Goal: Contribute content

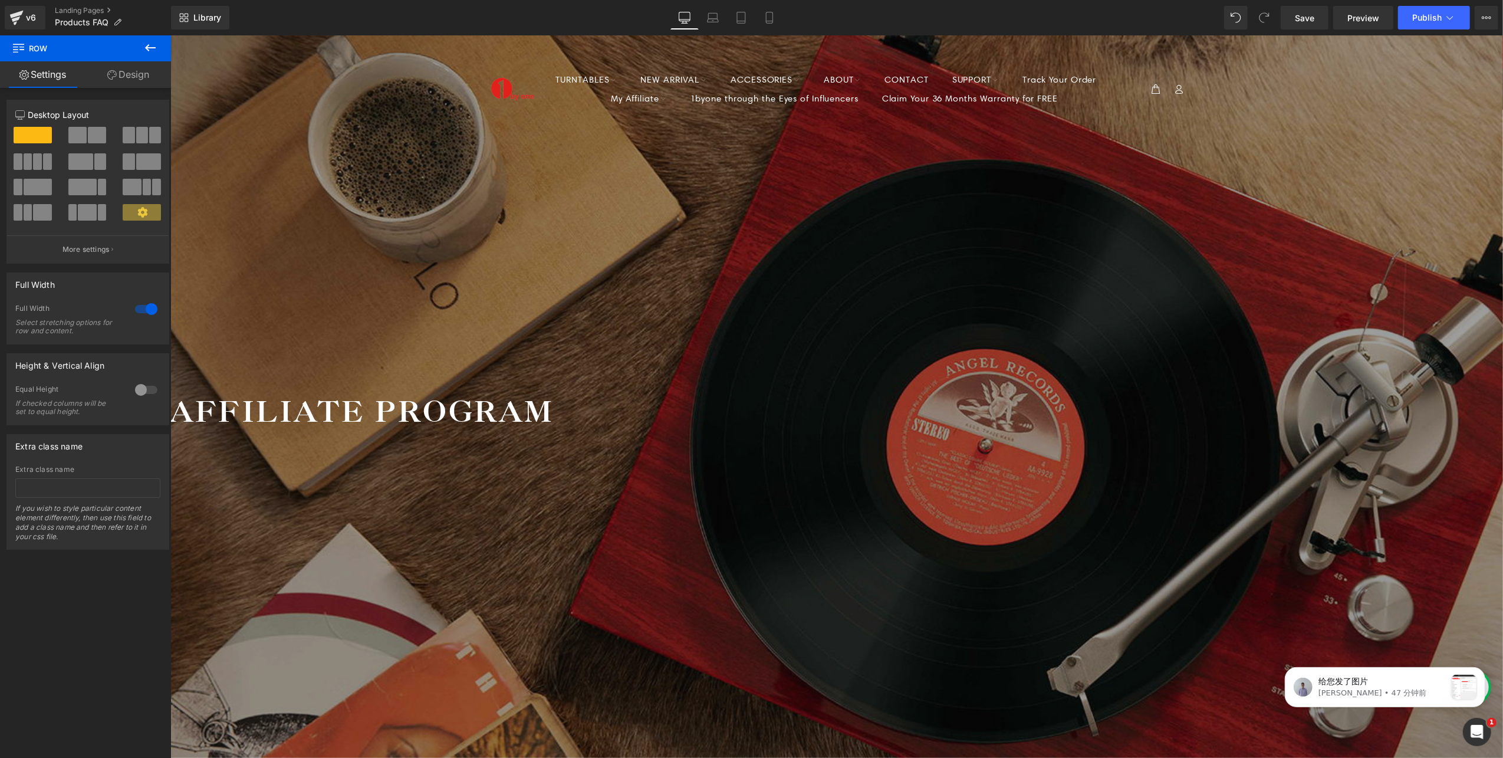
click at [170, 35] on span "Heading" at bounding box center [170, 35] width 0 height 0
click at [170, 35] on icon at bounding box center [170, 35] width 0 height 0
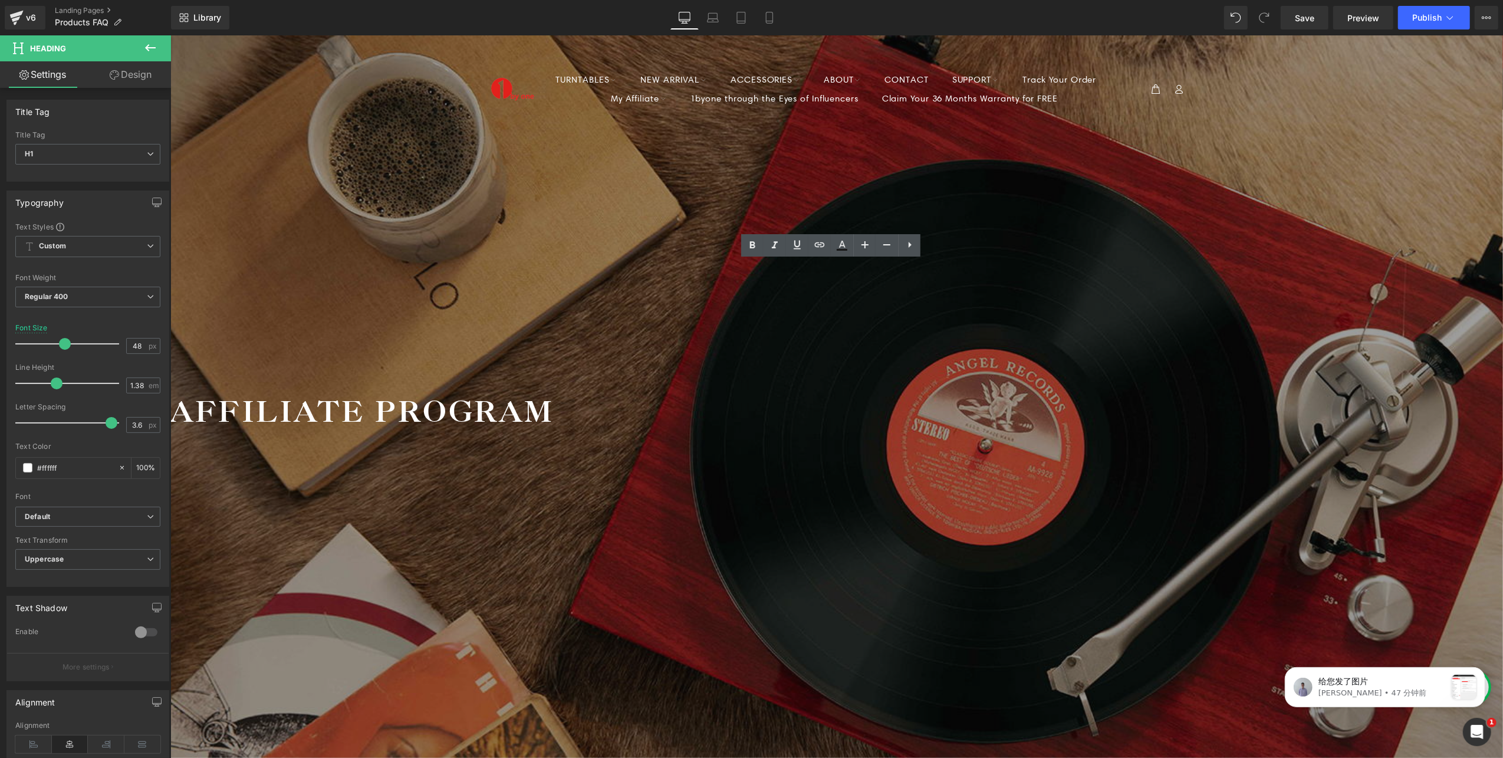
click at [746, 391] on h1 "Affiliate Program" at bounding box center [836, 410] width 1332 height 39
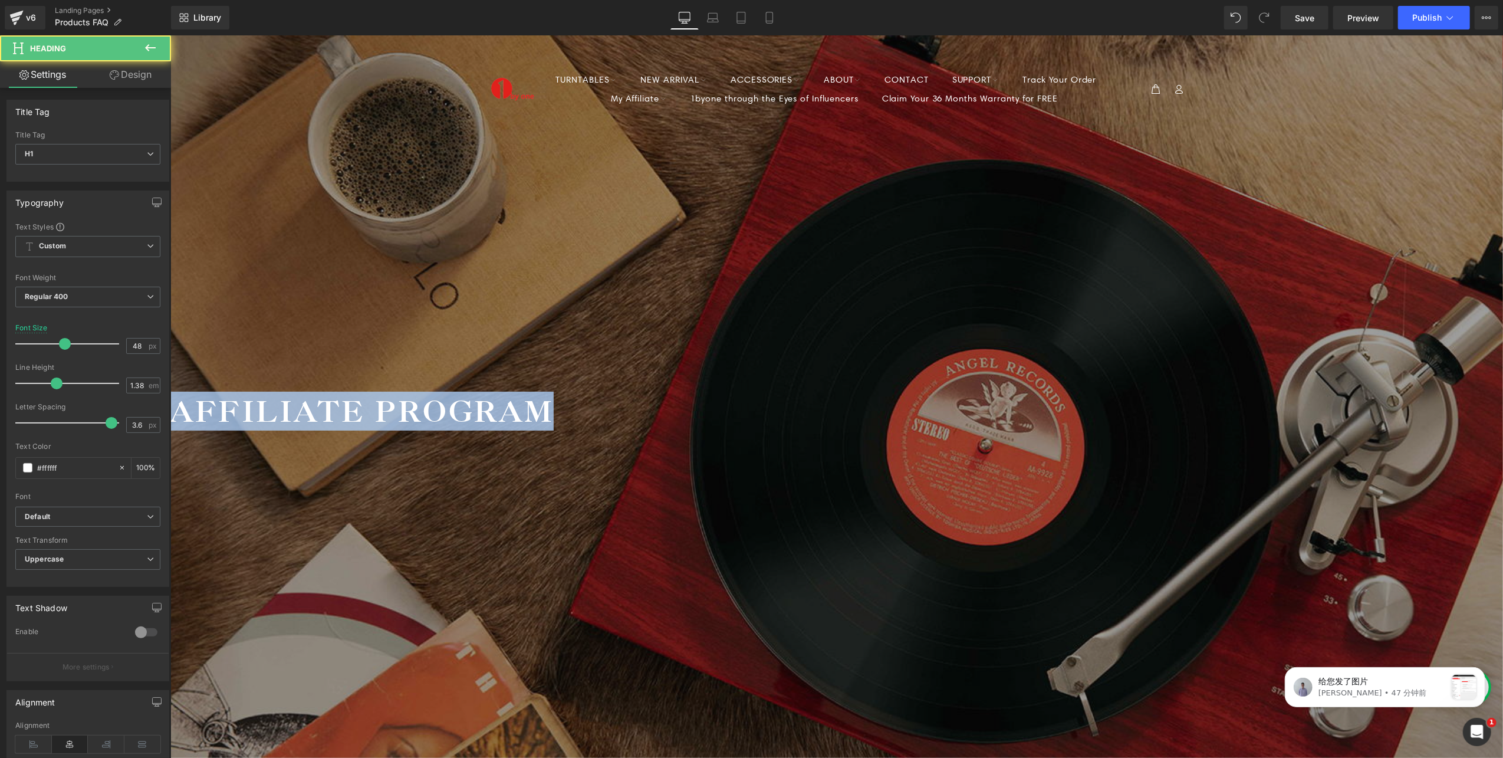
paste div
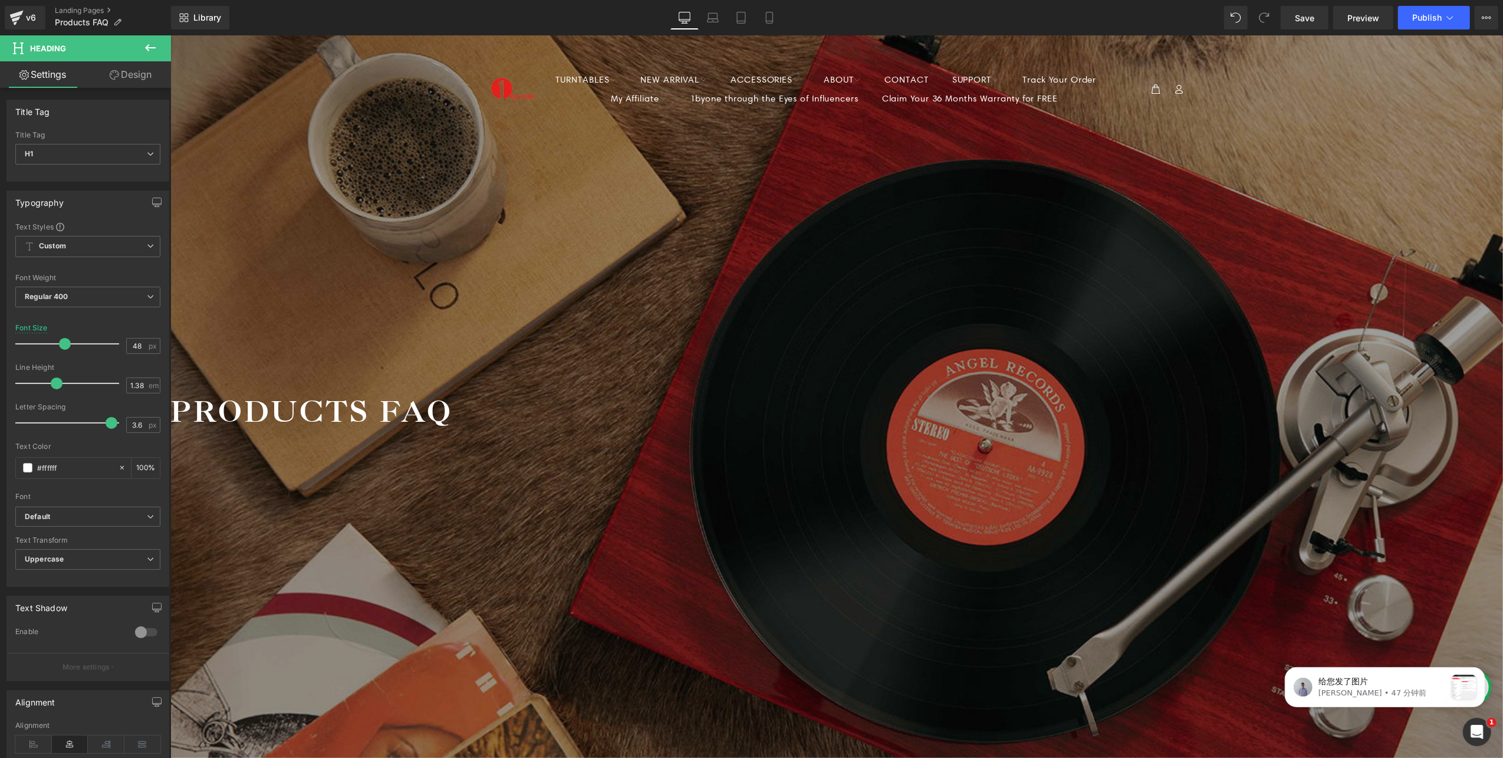
drag, startPoint x: 808, startPoint y: 524, endPoint x: 536, endPoint y: 437, distance: 285.4
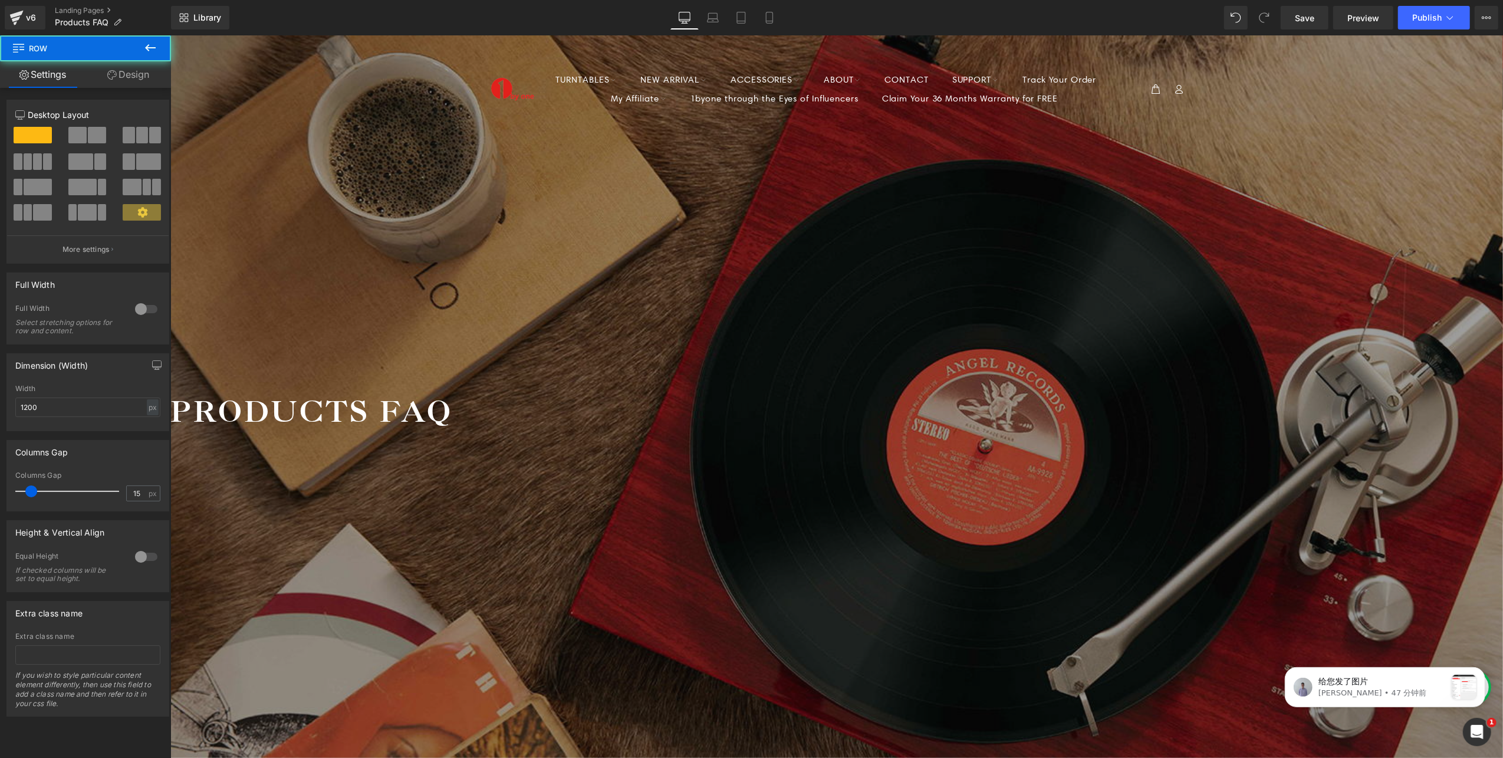
click at [170, 35] on icon at bounding box center [170, 35] width 0 height 0
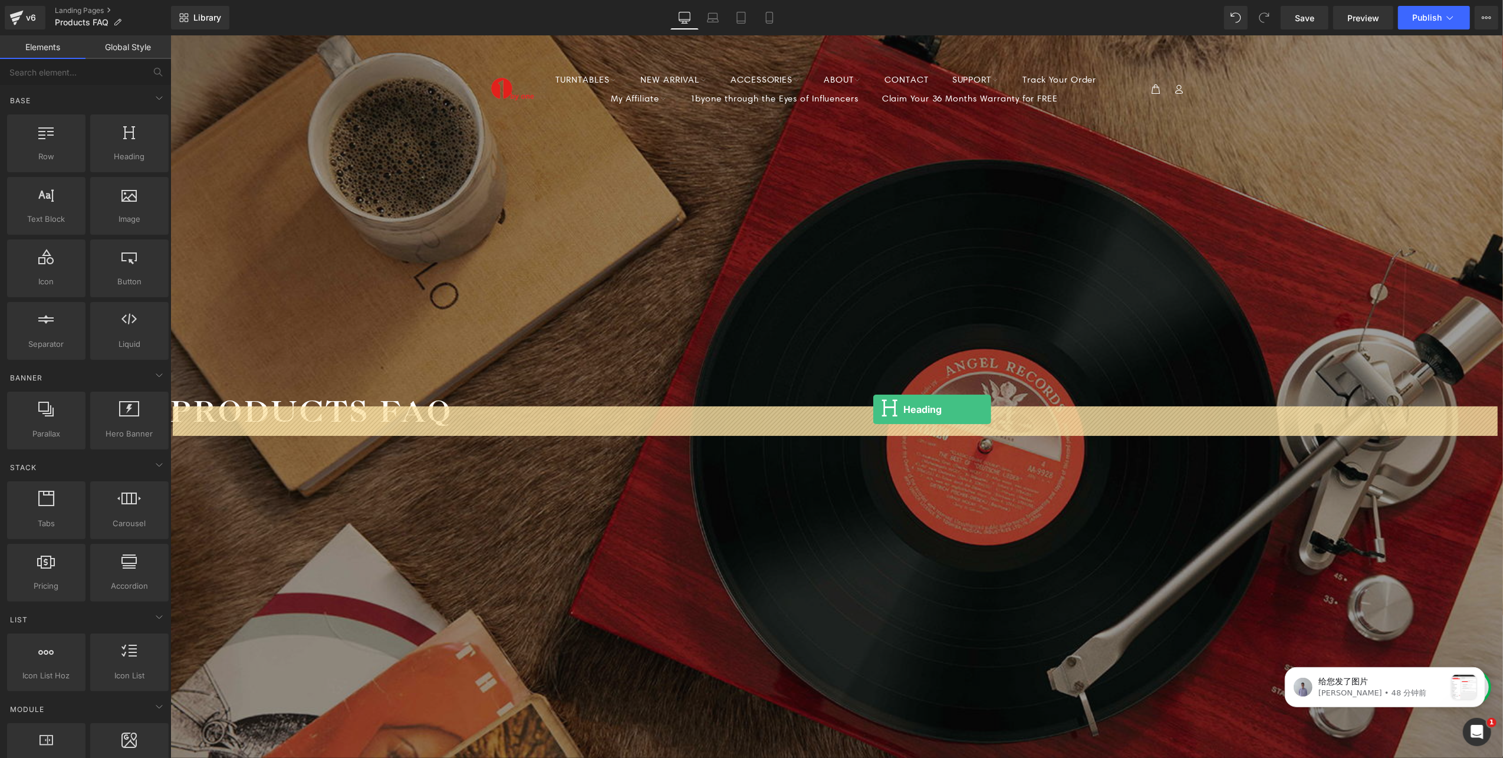
drag, startPoint x: 279, startPoint y: 185, endPoint x: 873, endPoint y: 410, distance: 635.2
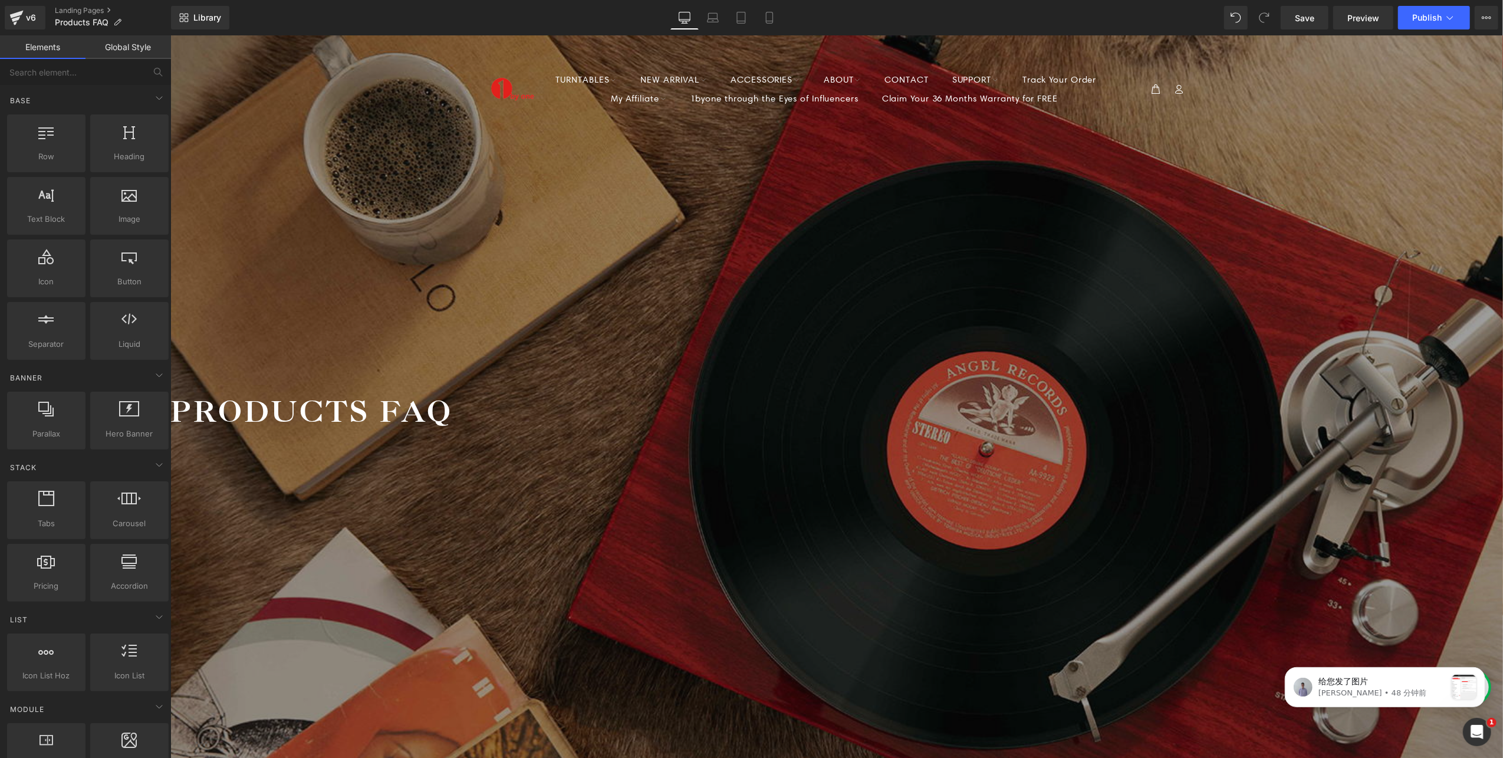
click at [802, 614] on div "Your heading text goes here Heading" at bounding box center [170, 631] width 1332 height 35
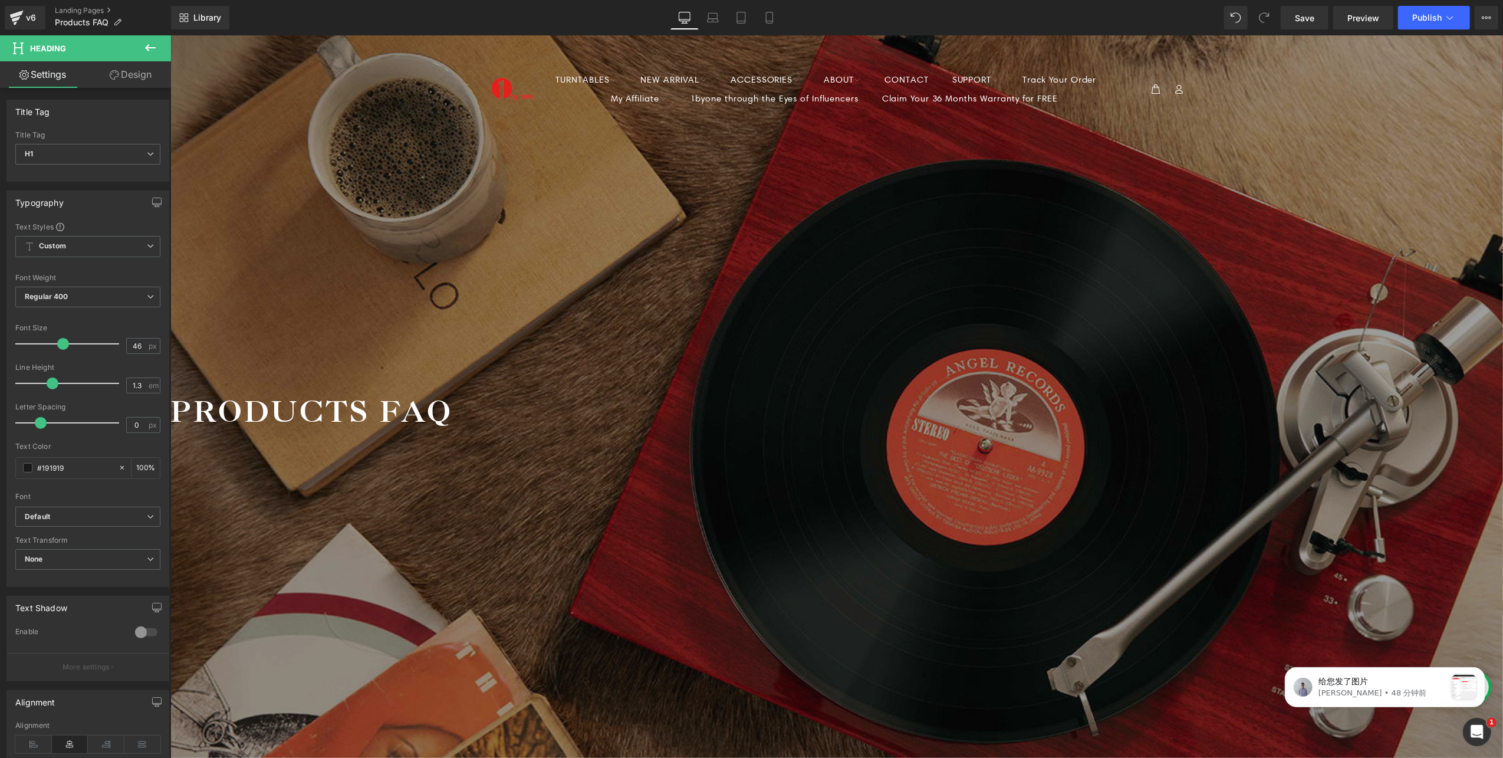
click at [753, 614] on h1 "Coming soon" at bounding box center [170, 631] width 1332 height 35
click at [836, 685] on h1 at bounding box center [170, 702] width 1332 height 35
click at [836, 720] on h1 "Coming soon" at bounding box center [170, 737] width 1332 height 35
click at [1418, 10] on button "Publish" at bounding box center [1434, 18] width 72 height 24
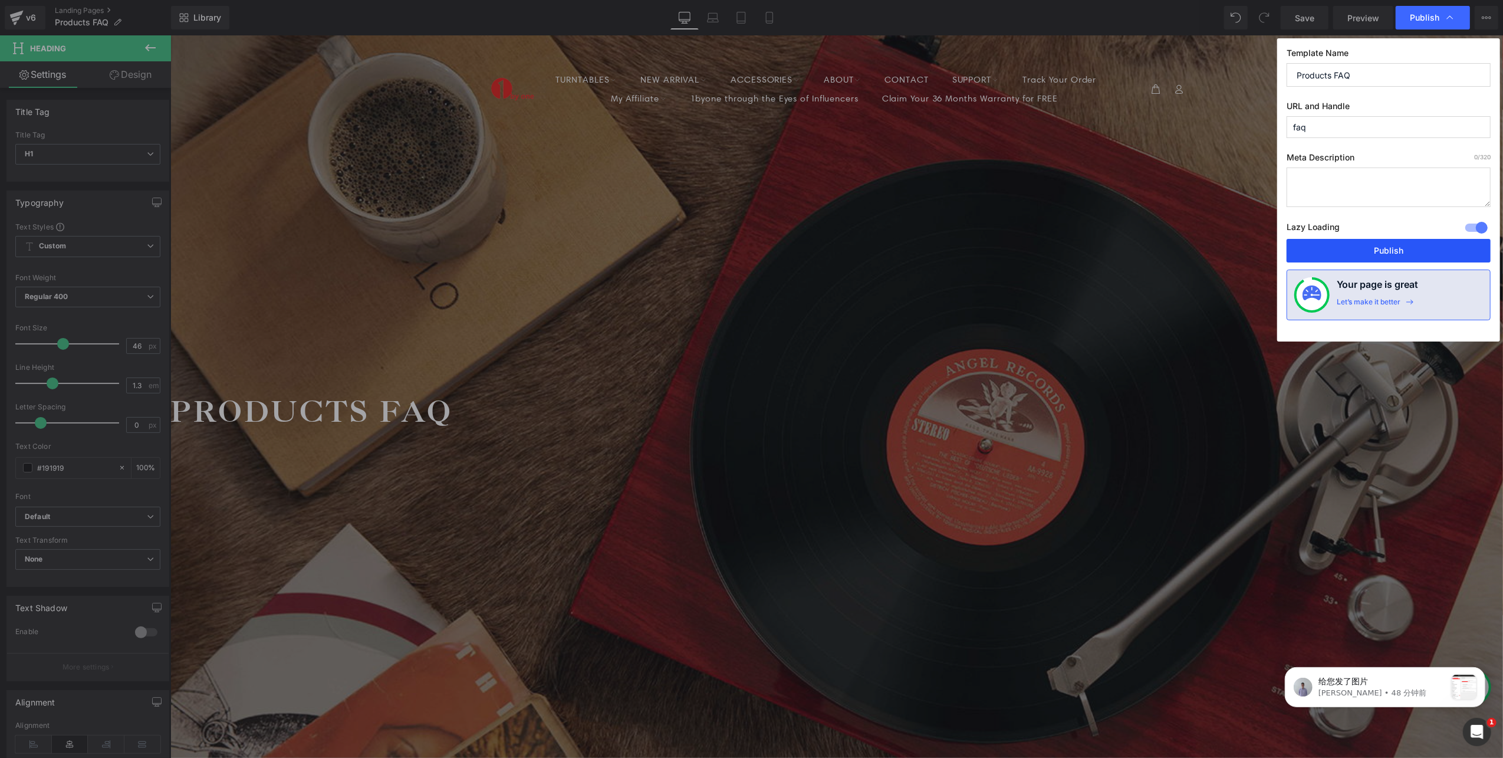
click at [1397, 251] on button "Publish" at bounding box center [1388, 251] width 204 height 24
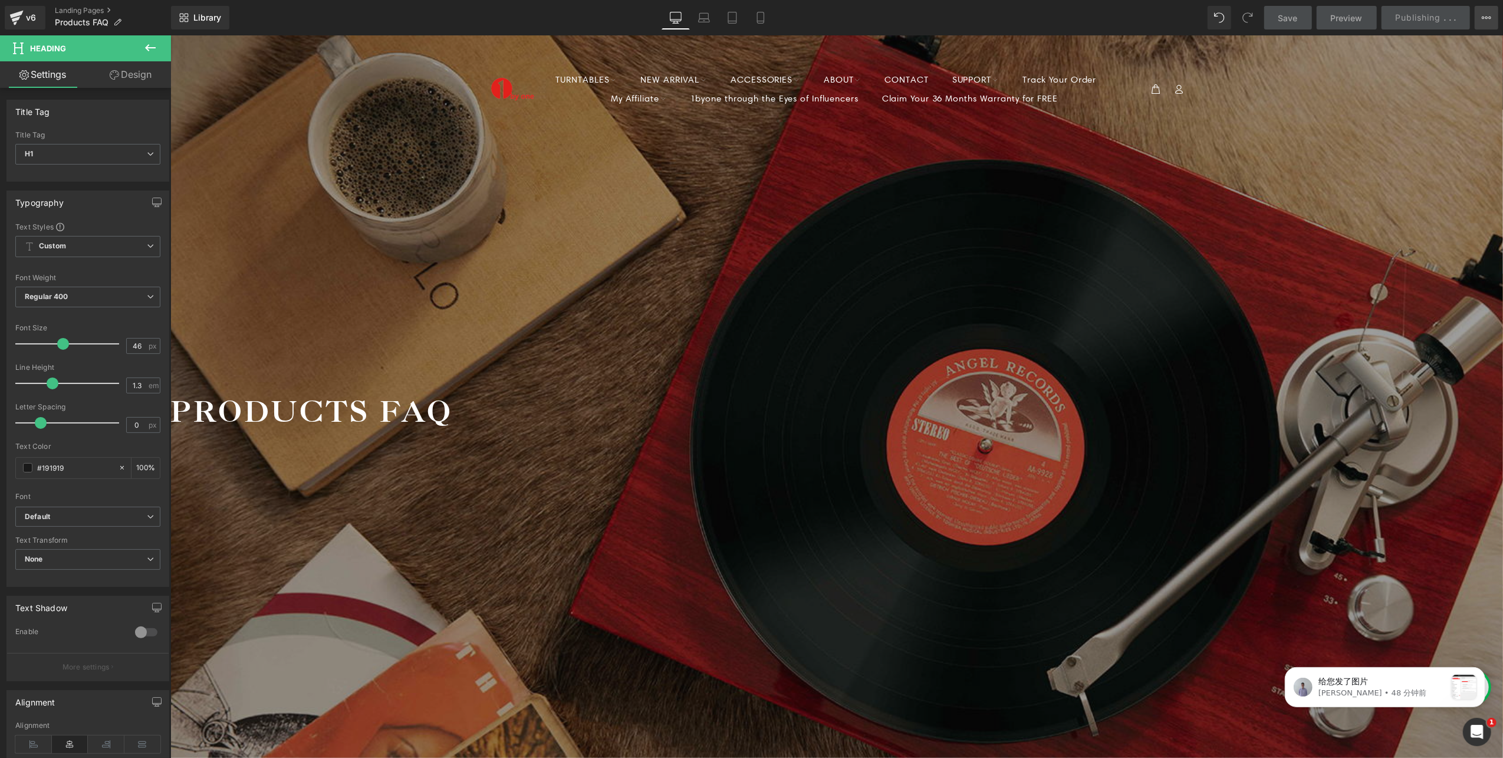
click at [1482, 20] on icon at bounding box center [1486, 17] width 9 height 9
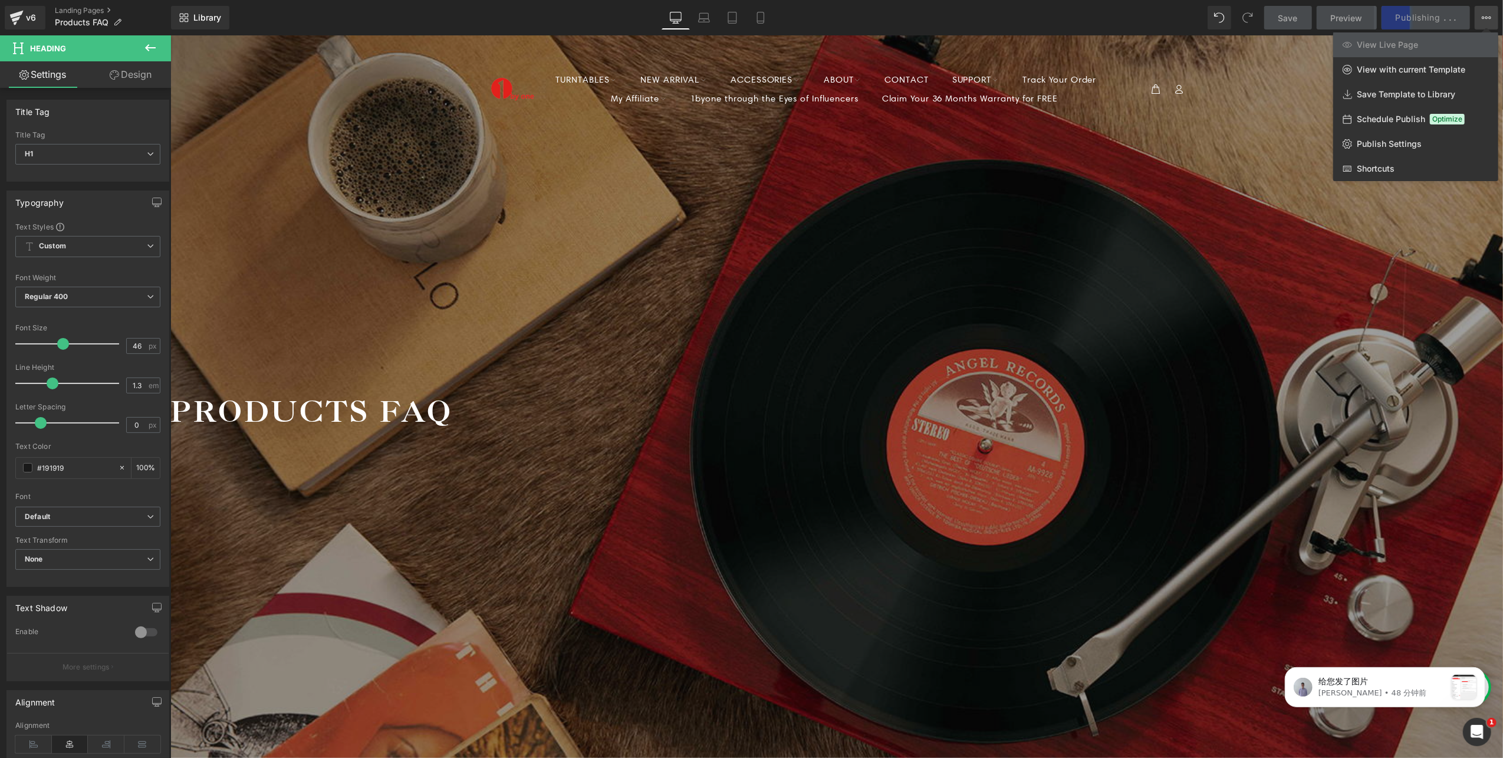
click at [1420, 12] on div "Save Preview Publishing . . . Scheduled View Live Page View with current Templa…" at bounding box center [1381, 18] width 244 height 24
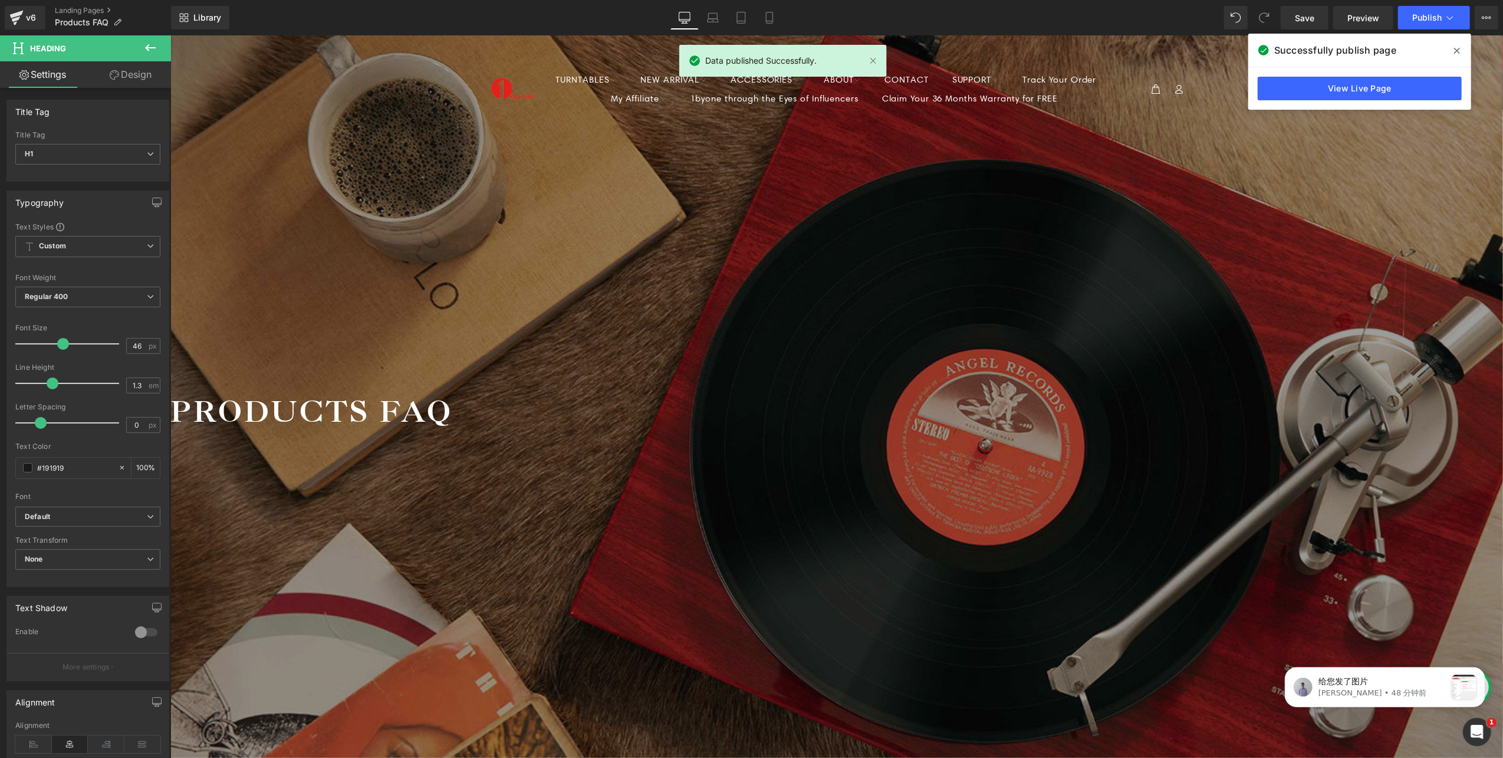
click at [1453, 51] on span at bounding box center [1456, 50] width 19 height 19
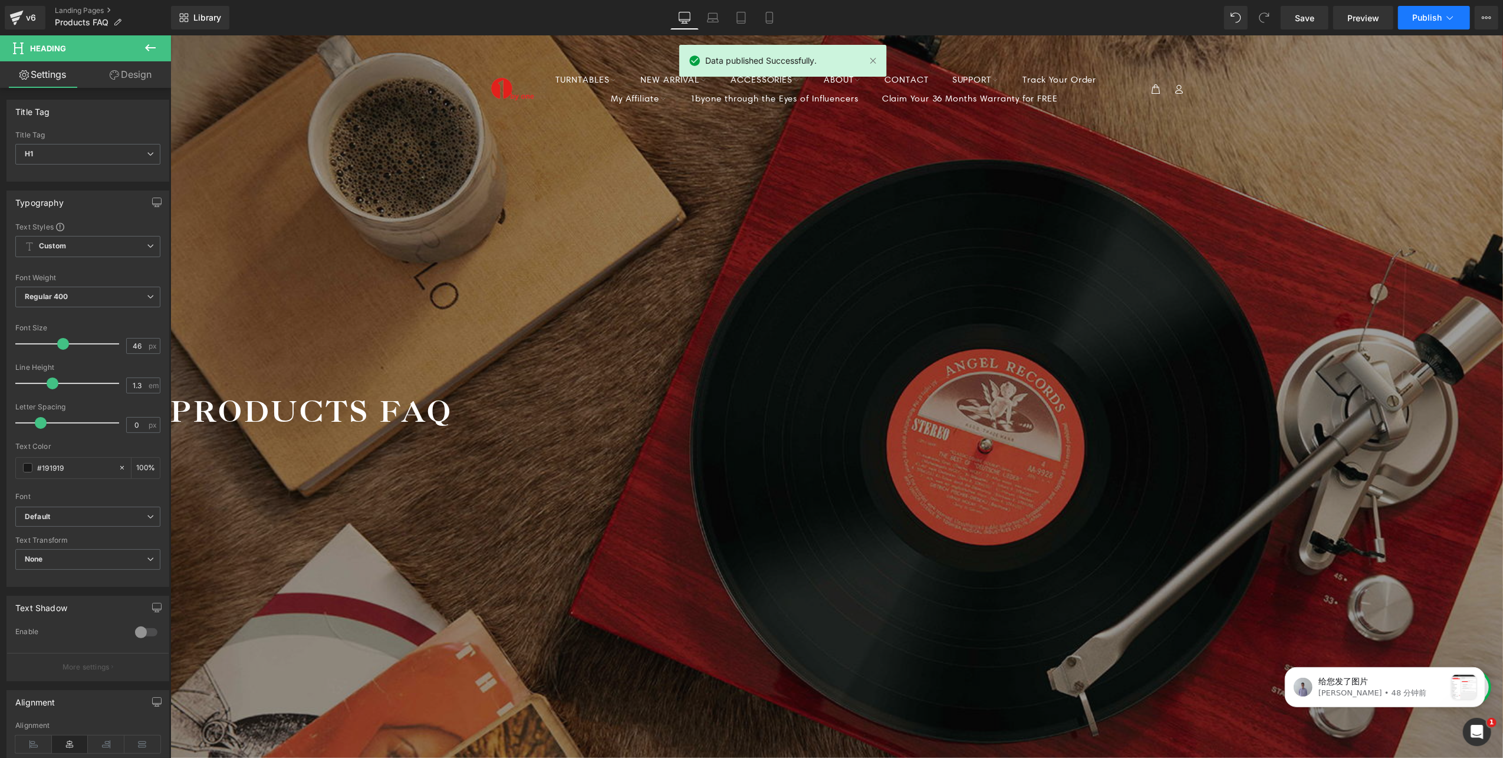
click at [1459, 19] on button "Publish" at bounding box center [1434, 18] width 72 height 24
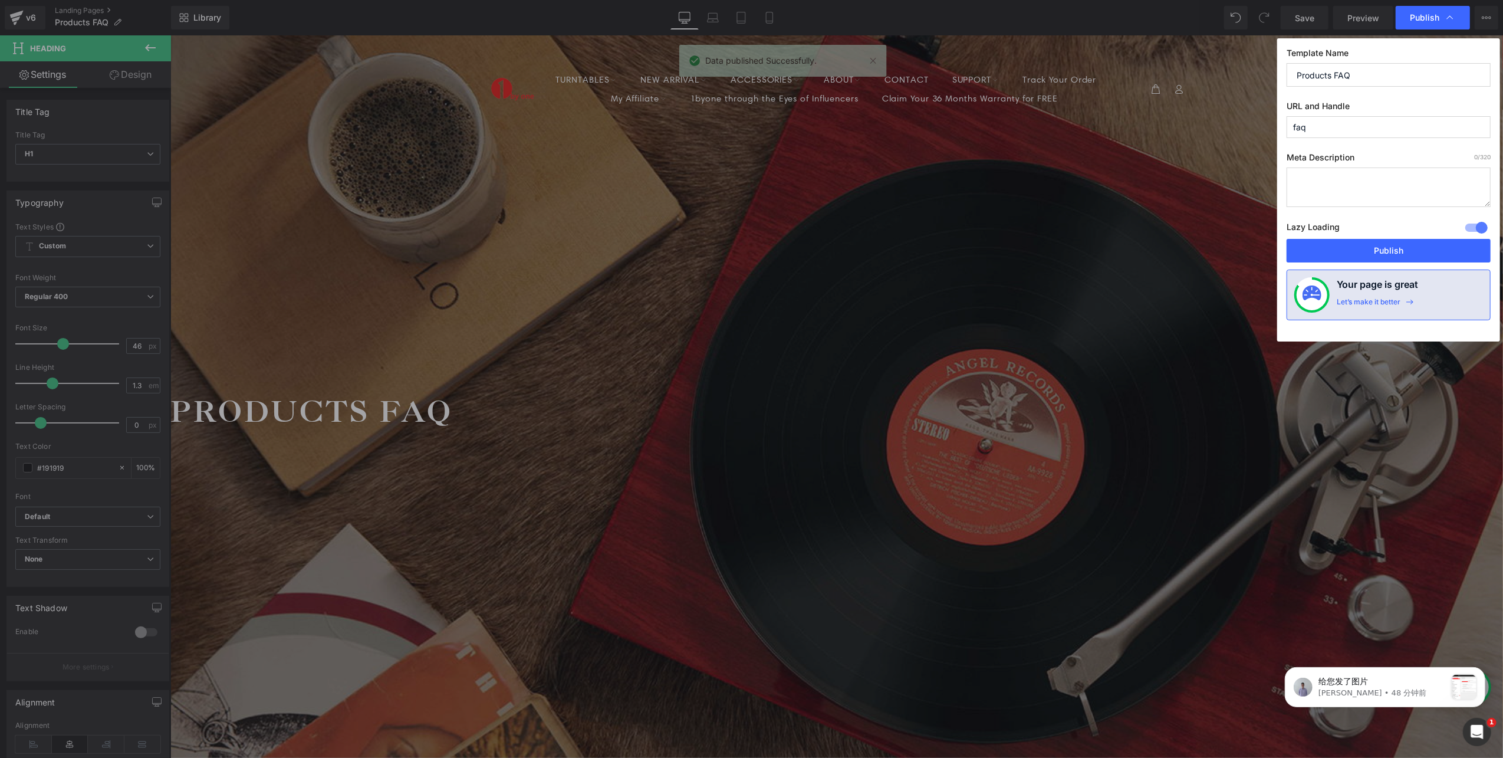
click at [1310, 127] on input "faq" at bounding box center [1388, 127] width 204 height 22
click at [1295, 129] on input "faq" at bounding box center [1388, 127] width 204 height 22
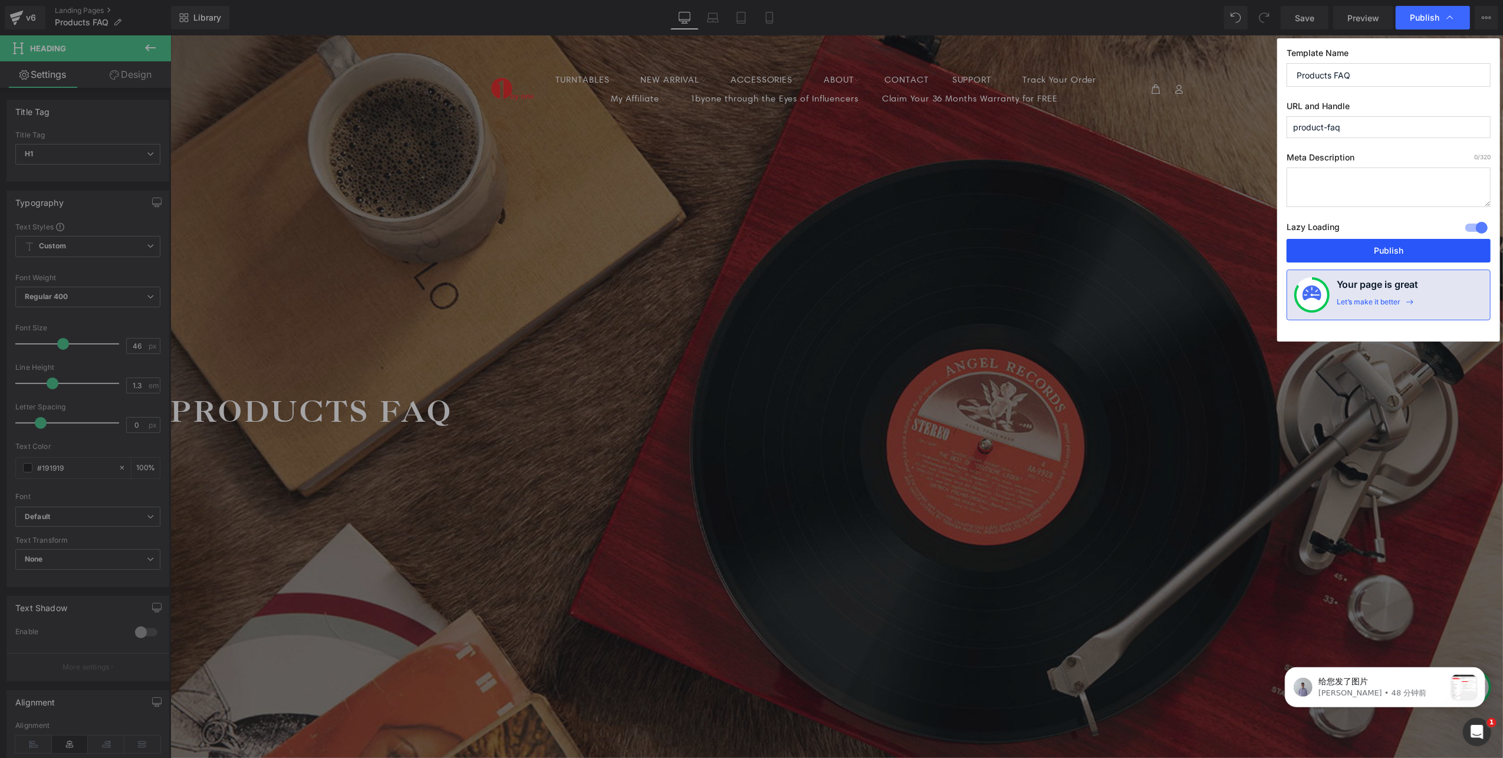
type input "product-faq"
click at [1409, 248] on button "Publish" at bounding box center [1388, 251] width 204 height 24
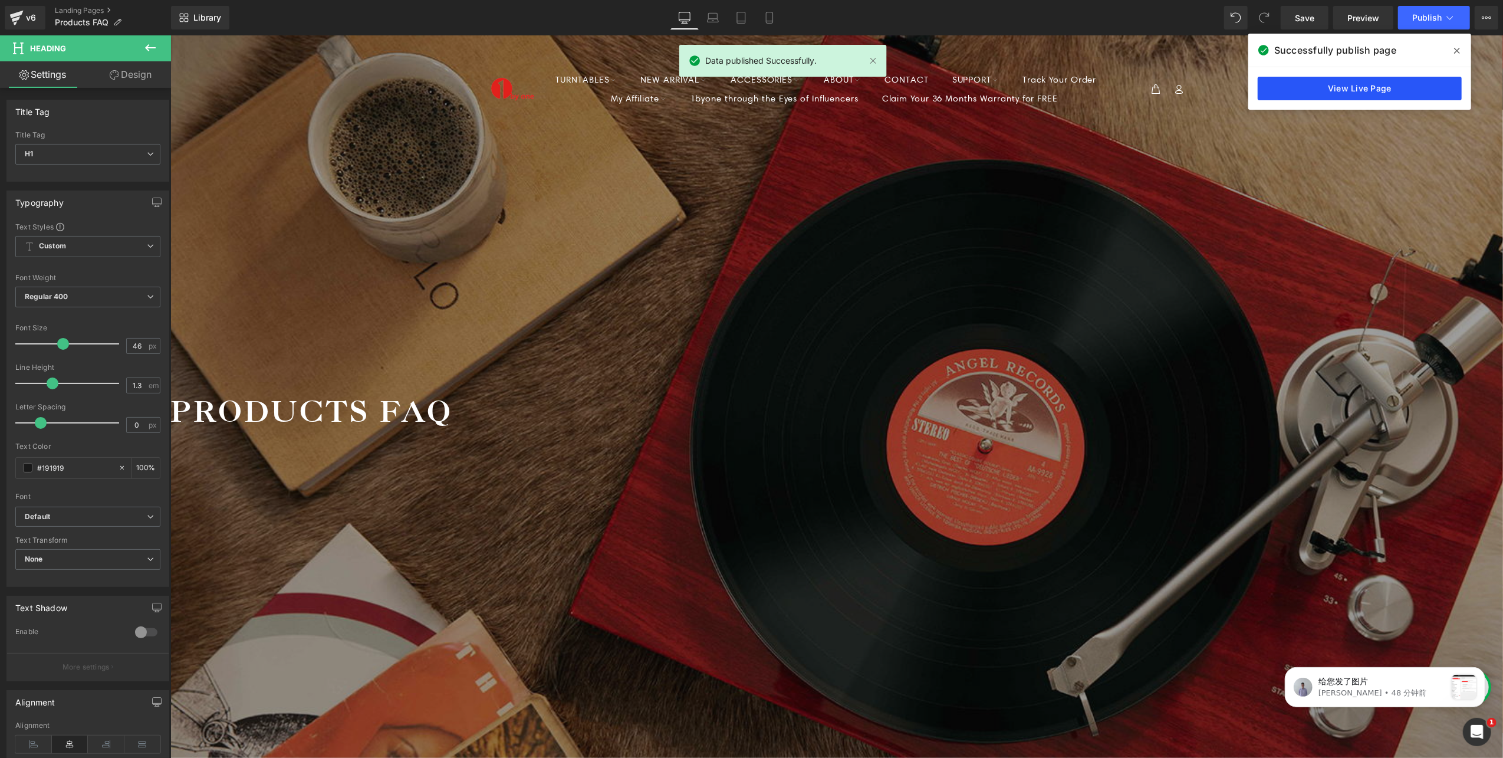
click at [1381, 85] on link "View Live Page" at bounding box center [1360, 89] width 204 height 24
